Goal: Information Seeking & Learning: Learn about a topic

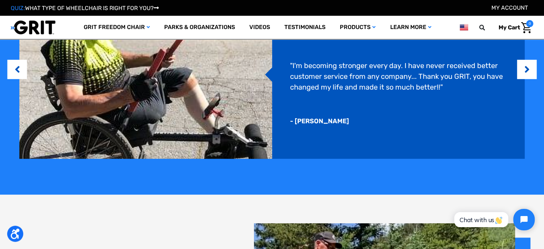
scroll to position [644, 0]
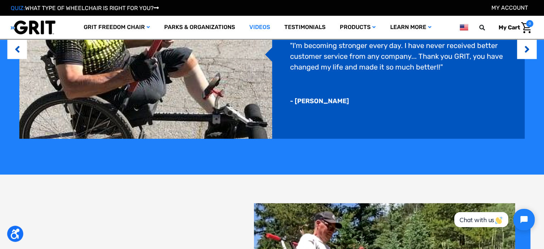
click at [263, 25] on link "Videos" at bounding box center [259, 27] width 35 height 23
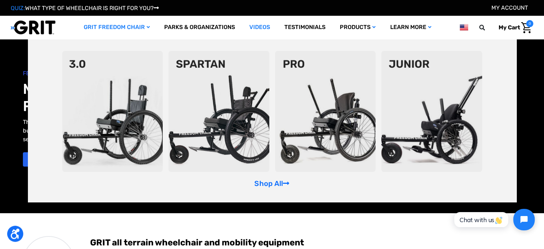
click at [131, 83] on img at bounding box center [112, 111] width 101 height 121
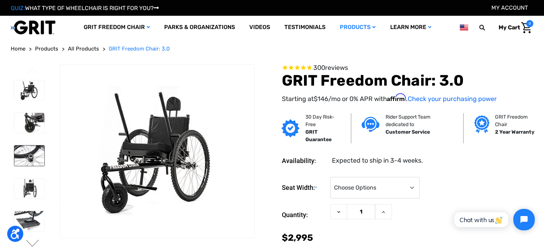
click at [31, 153] on img at bounding box center [29, 155] width 30 height 20
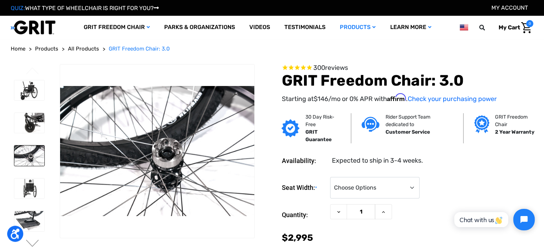
click at [30, 191] on img at bounding box center [29, 188] width 30 height 20
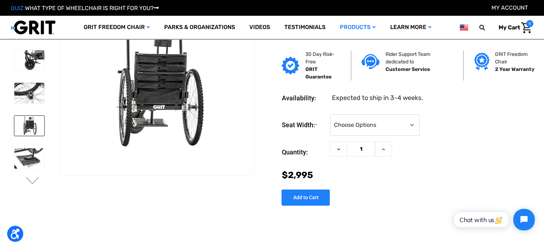
scroll to position [36, 0]
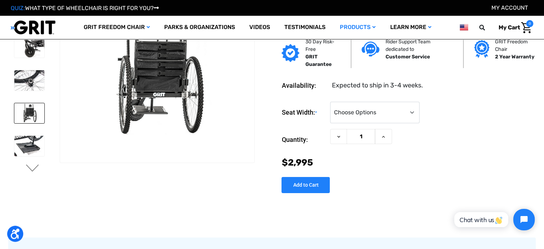
click at [32, 168] on button "Next" at bounding box center [32, 168] width 15 height 9
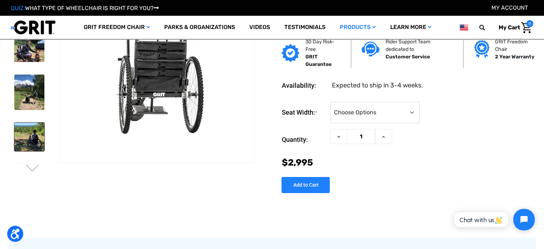
scroll to position [0, 0]
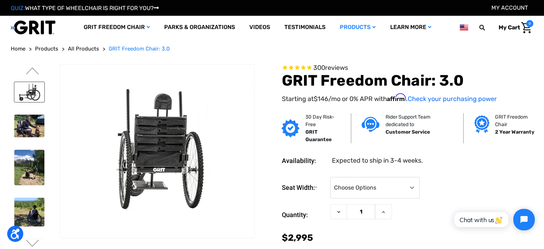
click at [34, 94] on img at bounding box center [29, 92] width 30 height 20
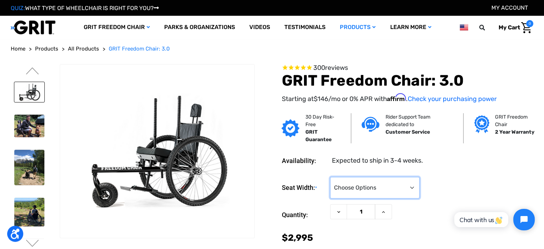
click at [377, 184] on select "Choose Options 16" 18" 20"" at bounding box center [374, 187] width 89 height 21
click at [287, 167] on section "Availability: Expected to ship in 3-4 weeks. Seat Width: * Choose Options 16" 1…" at bounding box center [396, 206] width 279 height 123
click at [35, 74] on button "Previous" at bounding box center [32, 71] width 15 height 9
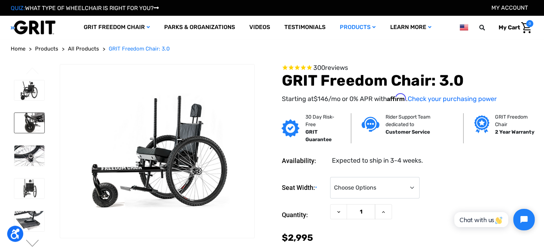
click at [33, 123] on img at bounding box center [29, 123] width 30 height 20
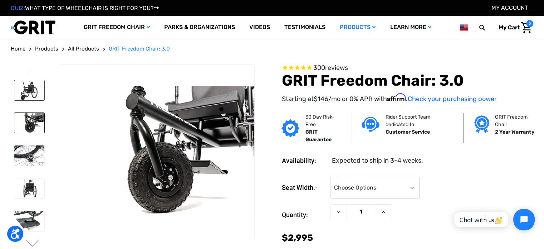
click at [26, 93] on img at bounding box center [29, 90] width 30 height 20
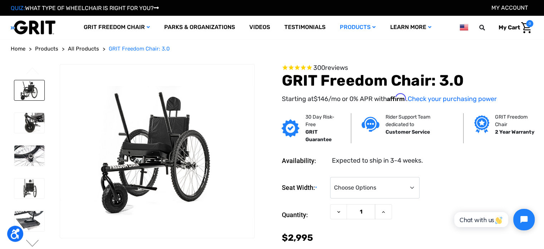
click at [271, 201] on section "Availability: Expected to ship in 3-4 weeks. Seat Width: * Choose Options 16" 1…" at bounding box center [396, 206] width 279 height 123
